Goal: Communication & Community: Answer question/provide support

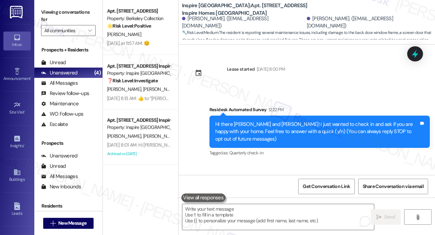
scroll to position [470, 0]
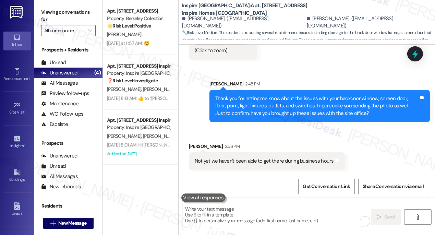
click at [266, 158] on div "Not yet we haven't been able to get there during business hours" at bounding box center [264, 160] width 139 height 7
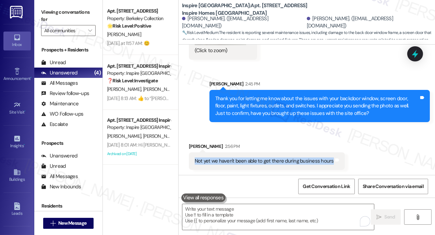
click at [266, 158] on div "Not yet we haven't been able to get there during business hours" at bounding box center [264, 160] width 139 height 7
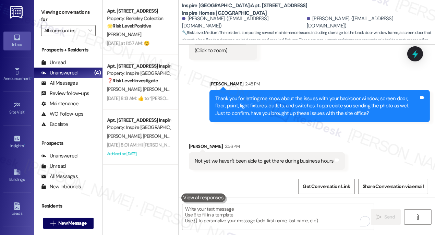
click at [251, 101] on div "Thank you for letting me know about the issues with your backdoor window, scree…" at bounding box center [316, 106] width 203 height 22
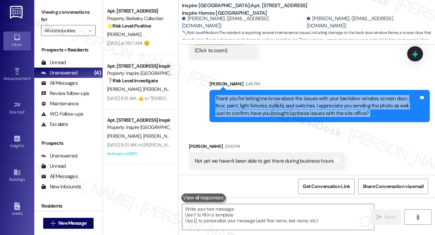
click at [251, 101] on div "Thank you for letting me know about the issues with your backdoor window, scree…" at bounding box center [316, 106] width 203 height 22
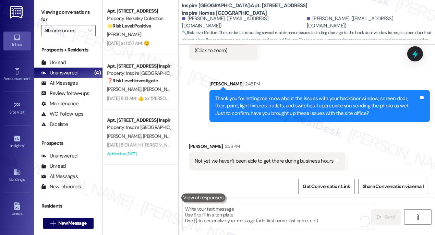
click at [265, 217] on textarea "To enrich screen reader interactions, please activate Accessibility in Grammarl…" at bounding box center [277, 217] width 191 height 26
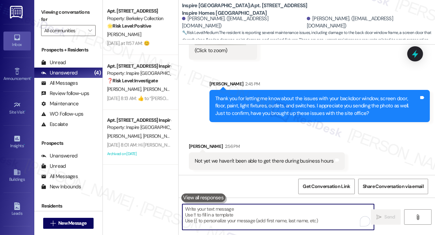
click at [249, 119] on div "Thank you for letting me know about the issues with your backdoor window, scree…" at bounding box center [319, 106] width 220 height 32
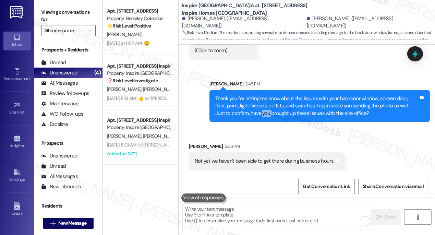
click at [249, 119] on div "Thank you for letting me know about the issues with your backdoor window, scree…" at bounding box center [319, 106] width 220 height 32
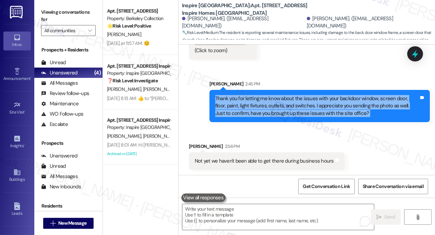
drag, startPoint x: 249, startPoint y: 119, endPoint x: 247, endPoint y: 142, distance: 23.7
click at [249, 119] on div "Thank you for letting me know about the issues with your backdoor window, scree…" at bounding box center [319, 106] width 220 height 32
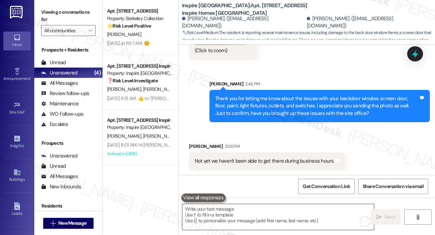
click at [243, 213] on textarea "To enrich screen reader interactions, please activate Accessibility in Grammarl…" at bounding box center [277, 217] width 191 height 26
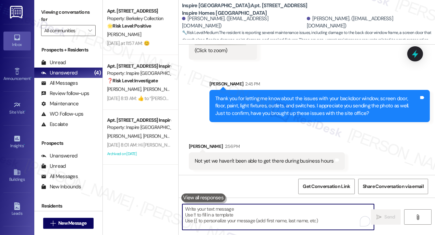
click at [280, 105] on div "Thank you for letting me know about the issues with your backdoor window, scree…" at bounding box center [316, 106] width 203 height 22
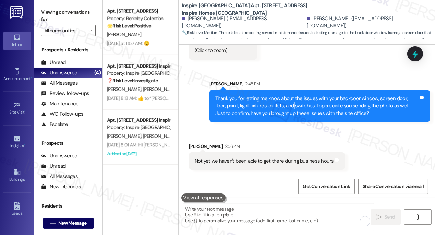
click at [280, 105] on div "Thank you for letting me know about the issues with your backdoor window, scree…" at bounding box center [316, 106] width 203 height 22
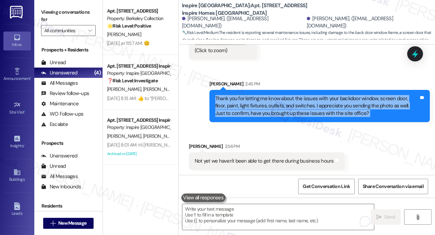
click at [280, 105] on div "Thank you for letting me know about the issues with your backdoor window, scree…" at bounding box center [316, 106] width 203 height 22
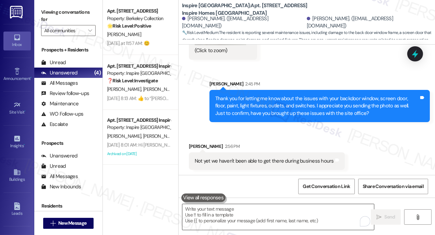
click at [250, 215] on textarea "To enrich screen reader interactions, please activate Accessibility in Grammarl…" at bounding box center [277, 217] width 191 height 26
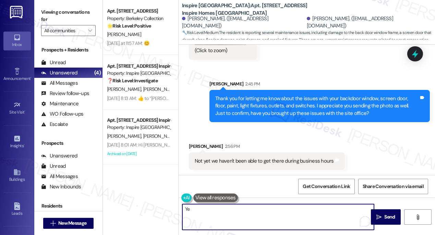
type textarea "Y"
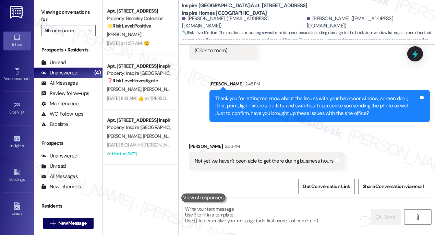
click at [267, 104] on div "Thank you for letting me know about the issues with your backdoor window, scree…" at bounding box center [316, 106] width 203 height 22
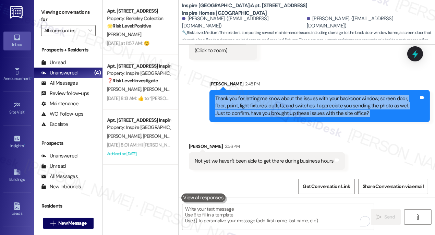
click at [267, 104] on div "Thank you for letting me know about the issues with your backdoor window, scree…" at bounding box center [316, 106] width 203 height 22
copy div "Thank you for letting me know about the issues with your backdoor window, scree…"
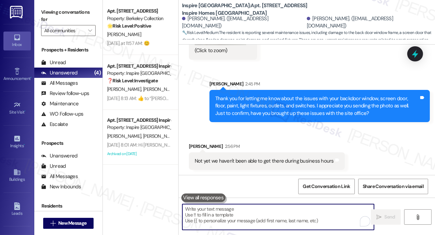
click at [208, 211] on textarea "To enrich screen reader interactions, please activate Accessibility in Grammarl…" at bounding box center [277, 217] width 191 height 26
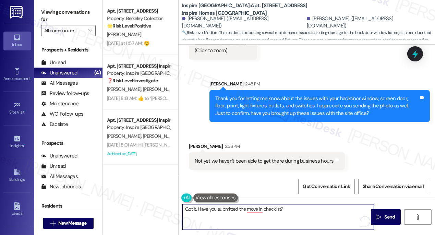
click at [203, 210] on textarea "Got it. Have you submitted the move in checklist?" at bounding box center [277, 217] width 191 height 26
click at [230, 209] on textarea "Got it. Were you submitted the move in checklist?" at bounding box center [277, 217] width 191 height 26
click at [280, 209] on textarea "Got it. Were you given the move-in checklist?" at bounding box center [277, 217] width 191 height 26
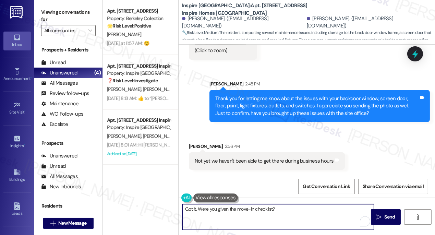
click at [273, 207] on textarea "Got it. Were you given the move-in checklist?" at bounding box center [277, 217] width 191 height 26
click at [280, 207] on textarea "Got it. Were you given the move-in checklist?" at bounding box center [277, 217] width 191 height 26
drag, startPoint x: 271, startPoint y: 207, endPoint x: 274, endPoint y: 207, distance: 3.4
click at [271, 207] on textarea "Got it. Were you given the move-in checklist?" at bounding box center [277, 217] width 191 height 26
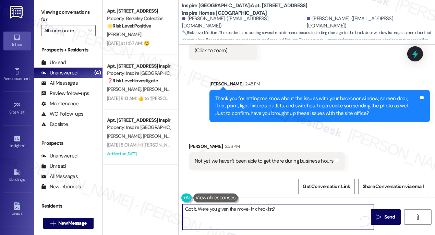
click at [272, 208] on textarea "Got it. Were you given the move-in checklist?" at bounding box center [277, 217] width 191 height 26
type textarea "Got it. Were you given the move-in checklist upon moving in?"
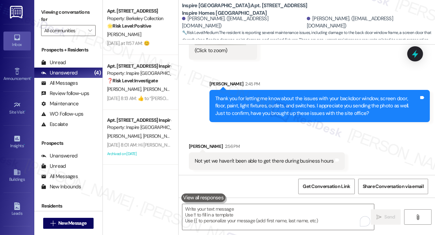
drag, startPoint x: 46, startPoint y: 7, endPoint x: 55, endPoint y: 12, distance: 11.5
click at [46, 7] on label "Viewing conversations for" at bounding box center [68, 16] width 54 height 18
click at [55, 12] on label "Viewing conversations for" at bounding box center [68, 16] width 54 height 18
click at [41, 9] on label "Viewing conversations for" at bounding box center [68, 16] width 54 height 18
drag, startPoint x: 44, startPoint y: 8, endPoint x: 52, endPoint y: 12, distance: 9.0
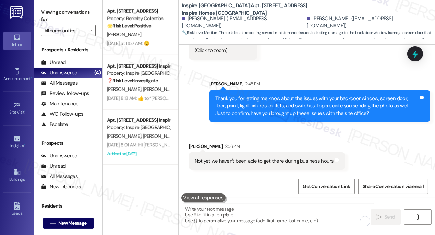
click at [44, 8] on label "Viewing conversations for" at bounding box center [68, 16] width 54 height 18
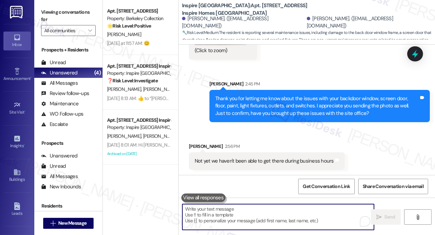
click at [240, 208] on textarea "To enrich screen reader interactions, please activate Accessibility in Grammarl…" at bounding box center [277, 217] width 191 height 26
paste textarea "Got it — were you provided with a move-in checklist when you moved in?"
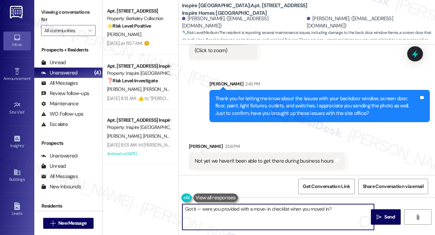
drag, startPoint x: 203, startPoint y: 210, endPoint x: 196, endPoint y: 210, distance: 7.5
click at [196, 210] on textarea "Got it — were you provided with a move-in checklist when you moved in?" at bounding box center [277, 217] width 191 height 26
type textarea "I see. Just to confirm, were you provided with a move-in checklist when you mov…"
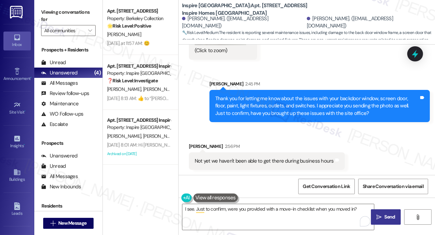
click at [381, 211] on button " Send" at bounding box center [386, 216] width 30 height 15
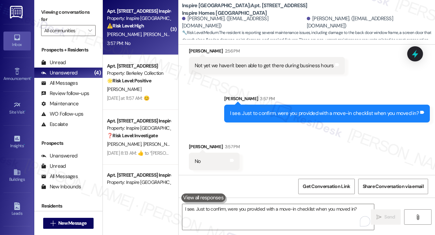
scroll to position [565, 0]
click at [282, 116] on div "I see. Just to confirm, were you provided with a move-in checklist when you mov…" at bounding box center [327, 112] width 206 height 17
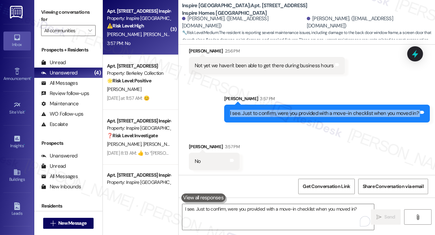
click at [282, 116] on div "I see. Just to confirm, were you provided with a move-in checklist when you mov…" at bounding box center [327, 112] width 206 height 17
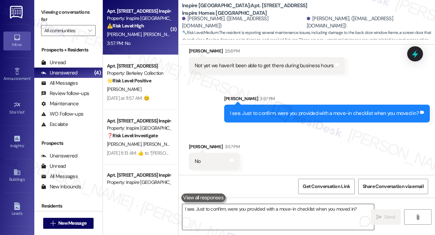
click at [235, 213] on textarea "I see. Just to confirm, were you provided with a move-in checklist when you mov…" at bounding box center [277, 217] width 191 height 26
